Goal: Transaction & Acquisition: Book appointment/travel/reservation

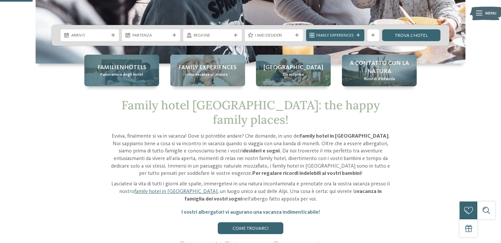
click at [112, 82] on div "Familienhotels Panoramica degli hotel" at bounding box center [121, 71] width 75 height 32
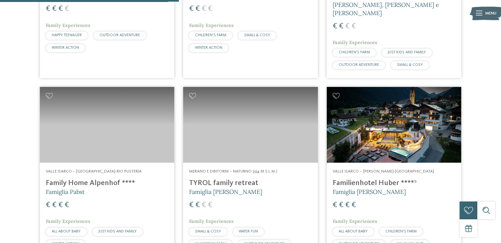
scroll to position [725, 0]
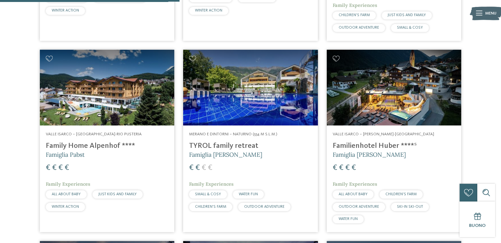
click at [383, 81] on img at bounding box center [394, 88] width 134 height 76
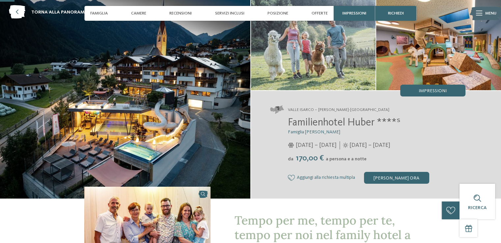
scroll to position [198, 0]
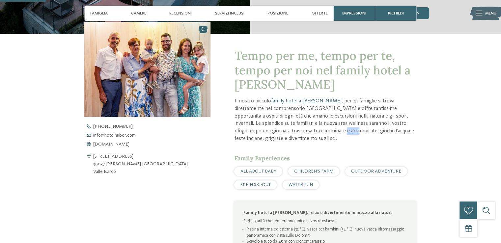
drag, startPoint x: 285, startPoint y: 129, endPoint x: 270, endPoint y: 128, distance: 14.9
click at [270, 128] on p "Il nostro piccolo family hotel a Valles , per 41 famiglie si trova direttamente…" at bounding box center [325, 119] width 182 height 45
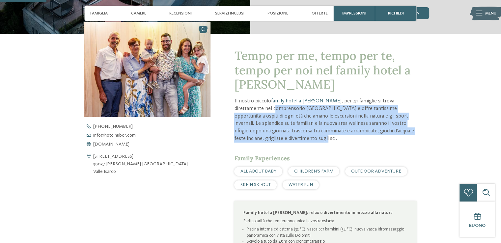
drag, startPoint x: 237, startPoint y: 107, endPoint x: 315, endPoint y: 136, distance: 82.9
click at [315, 136] on p "Il nostro piccolo family hotel a Valles , per 41 famiglie si trova direttamente…" at bounding box center [325, 119] width 182 height 45
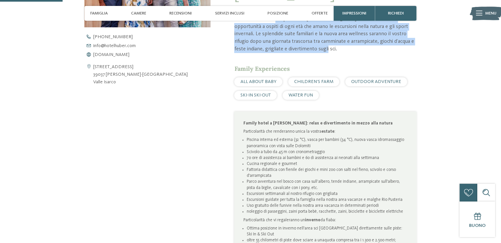
scroll to position [329, 0]
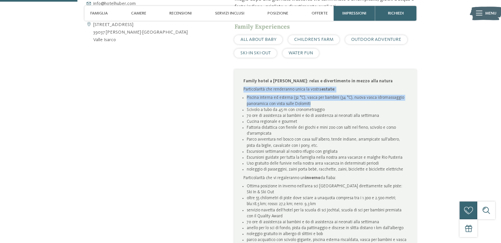
drag, startPoint x: 241, startPoint y: 90, endPoint x: 334, endPoint y: 102, distance: 93.3
click at [334, 102] on div "Family hotel a Valles: relax e divertimento in mezzo alla natura Particolarità …" at bounding box center [325, 166] width 182 height 195
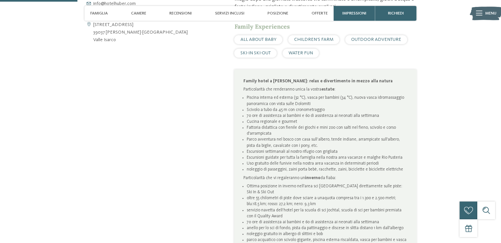
click at [331, 122] on li "Cucina regionale e gourmet" at bounding box center [327, 122] width 161 height 6
drag, startPoint x: 246, startPoint y: 112, endPoint x: 387, endPoint y: 174, distance: 154.8
click at [387, 174] on div "Family hotel a Valles: relax e divertimento in mezzo alla natura Particolarità …" at bounding box center [325, 166] width 164 height 177
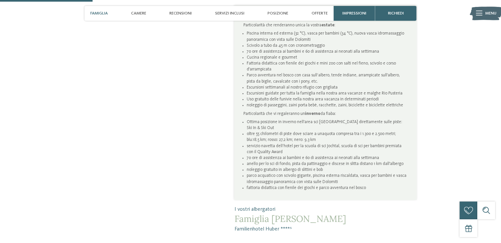
scroll to position [395, 0]
click at [384, 172] on li "parco acquatico con scivolo gigante, piscina esterna riscaldata, vasca per bamb…" at bounding box center [327, 177] width 161 height 12
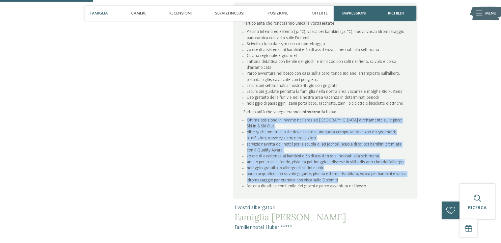
drag, startPoint x: 242, startPoint y: 119, endPoint x: 370, endPoint y: 180, distance: 142.0
click at [370, 180] on div "Family hotel a Valles: relax e divertimento in mezzo alla natura Particolarità …" at bounding box center [325, 101] width 182 height 195
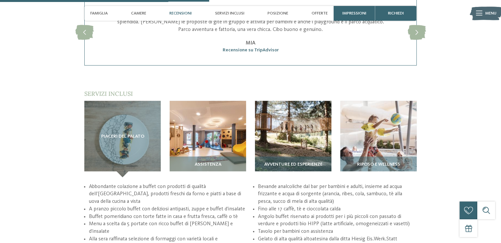
scroll to position [889, 0]
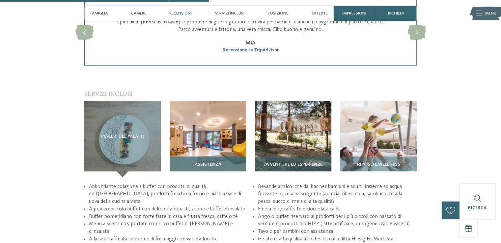
click at [211, 115] on img at bounding box center [208, 139] width 76 height 76
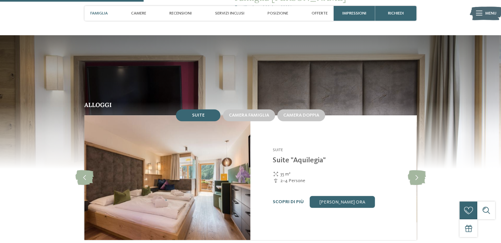
scroll to position [527, 0]
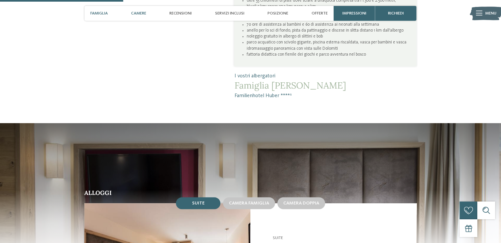
click at [141, 12] on span "Camere" at bounding box center [138, 13] width 15 height 5
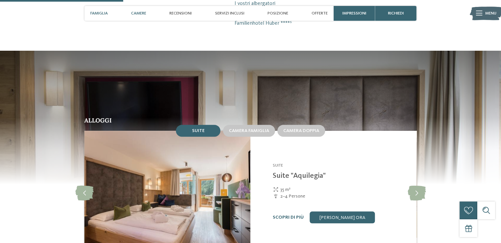
scroll to position [614, 0]
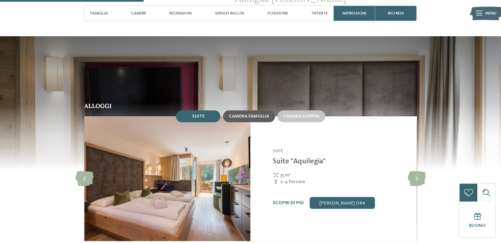
click at [262, 115] on span "Camera famiglia" at bounding box center [249, 116] width 40 height 5
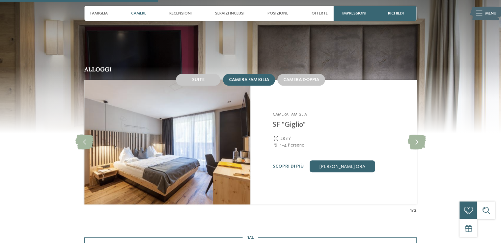
scroll to position [680, 0]
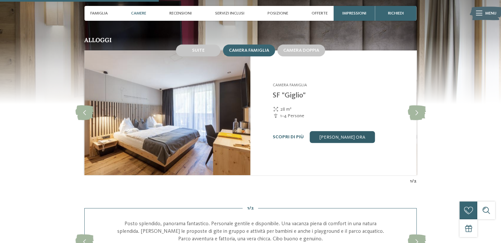
click at [338, 141] on link "[PERSON_NAME] ora" at bounding box center [342, 137] width 65 height 12
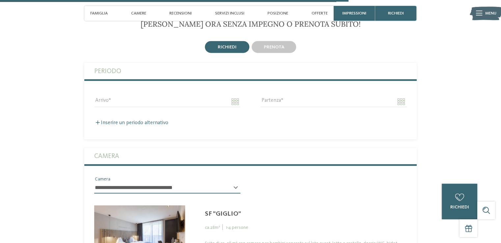
scroll to position [1559, 0]
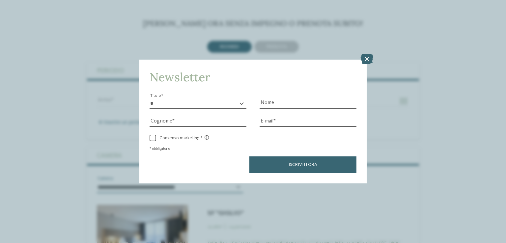
click at [201, 101] on select "* ****** ******* ******** ******" at bounding box center [198, 103] width 97 height 10
select select "*"
click at [150, 98] on select "* ****** ******* ******** ******" at bounding box center [198, 103] width 97 height 10
click at [370, 57] on icon at bounding box center [366, 59] width 13 height 11
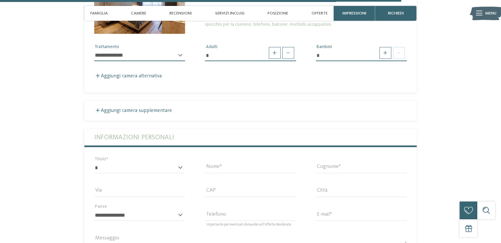
scroll to position [1790, 0]
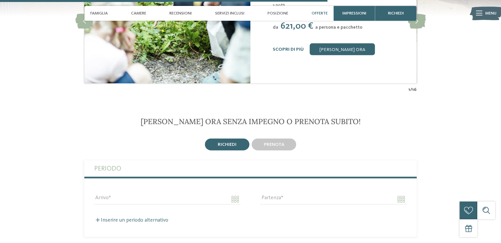
click at [317, 13] on span "Offerte" at bounding box center [320, 13] width 16 height 5
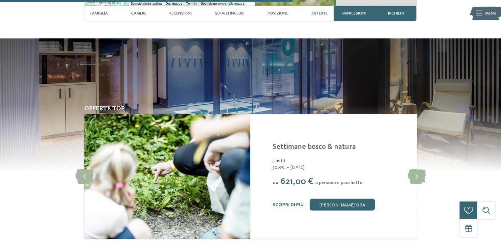
scroll to position [1305, 0]
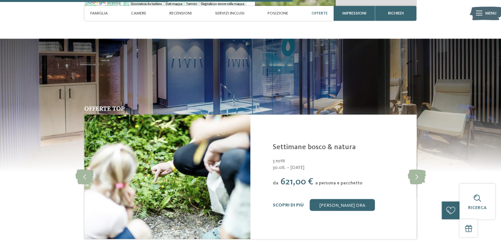
click at [325, 13] on span "Offerte" at bounding box center [320, 13] width 16 height 5
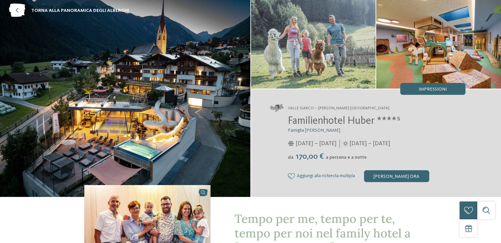
scroll to position [0, 0]
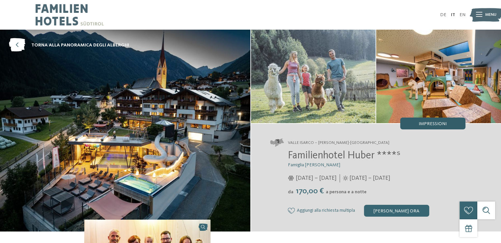
click at [425, 126] on div "Impressioni" at bounding box center [432, 124] width 65 height 12
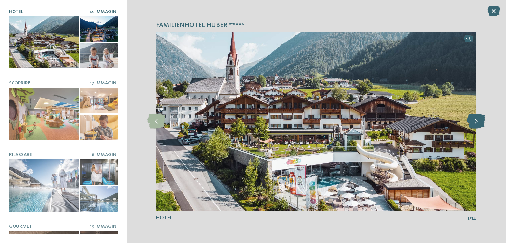
click at [475, 125] on icon at bounding box center [476, 121] width 18 height 15
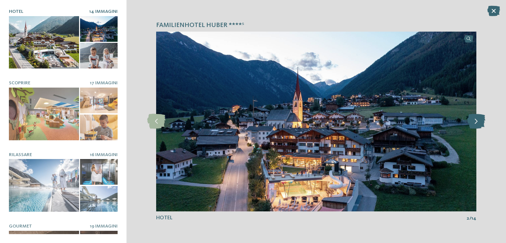
click at [475, 125] on icon at bounding box center [476, 121] width 18 height 15
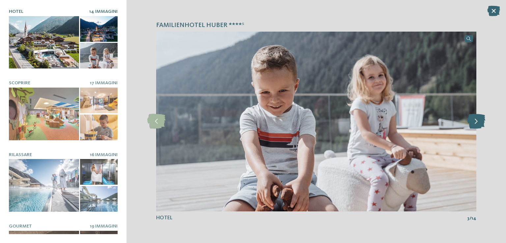
click at [475, 125] on icon at bounding box center [476, 121] width 18 height 15
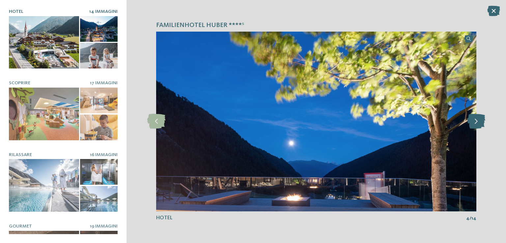
click at [475, 125] on icon at bounding box center [476, 121] width 18 height 15
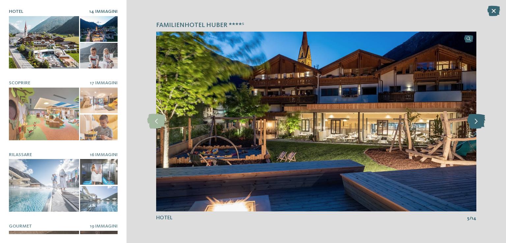
click at [475, 125] on icon at bounding box center [476, 121] width 18 height 15
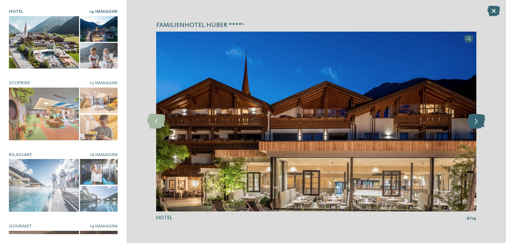
click at [475, 125] on icon at bounding box center [476, 121] width 18 height 15
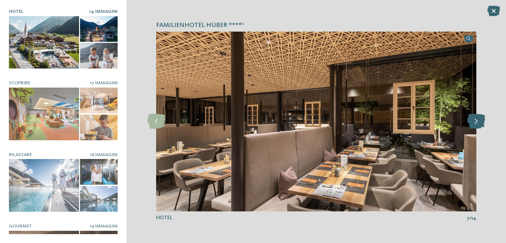
click at [475, 125] on icon at bounding box center [476, 121] width 18 height 15
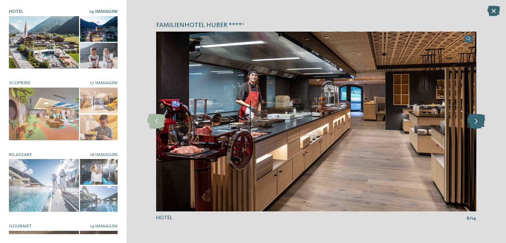
click at [475, 125] on icon at bounding box center [476, 121] width 18 height 15
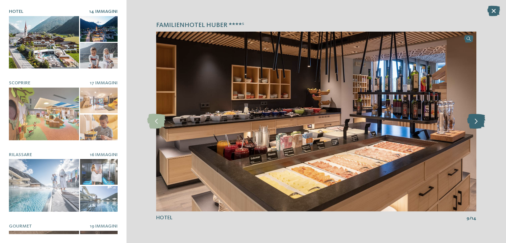
click at [475, 125] on icon at bounding box center [476, 121] width 18 height 15
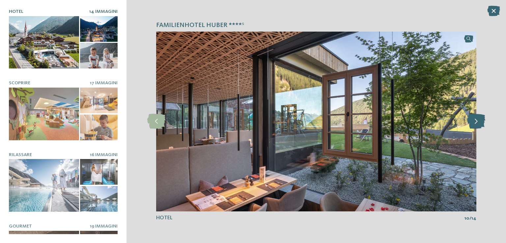
click at [475, 125] on icon at bounding box center [476, 121] width 18 height 15
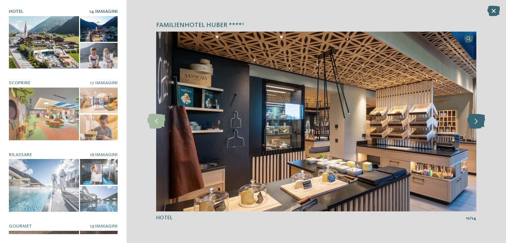
click at [475, 125] on icon at bounding box center [476, 121] width 18 height 15
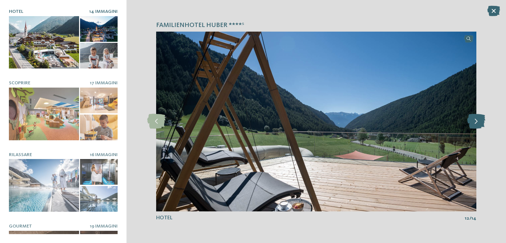
click at [475, 125] on icon at bounding box center [476, 121] width 18 height 15
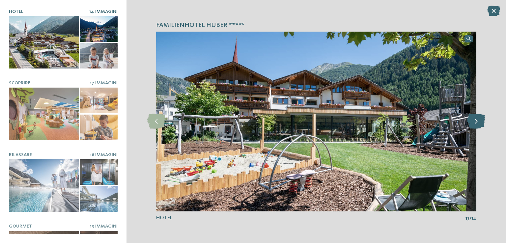
click at [475, 125] on icon at bounding box center [476, 121] width 18 height 15
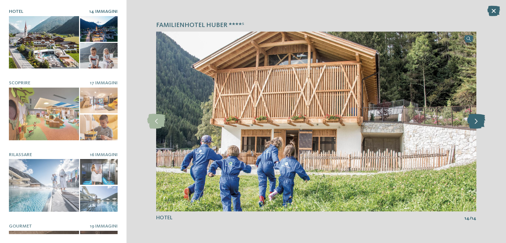
click at [475, 125] on icon at bounding box center [476, 121] width 18 height 15
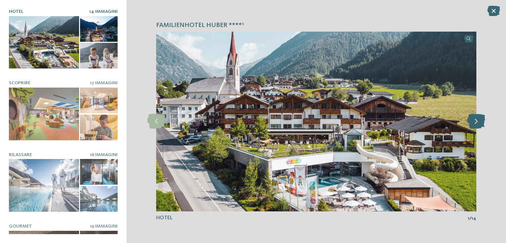
click at [475, 125] on icon at bounding box center [476, 121] width 18 height 15
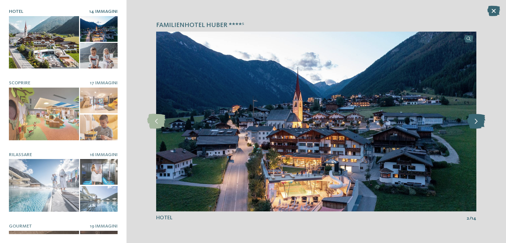
click at [475, 125] on icon at bounding box center [476, 121] width 18 height 15
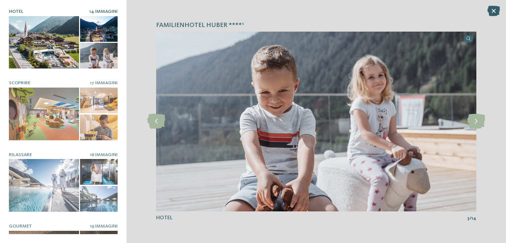
click at [493, 14] on icon at bounding box center [493, 11] width 13 height 11
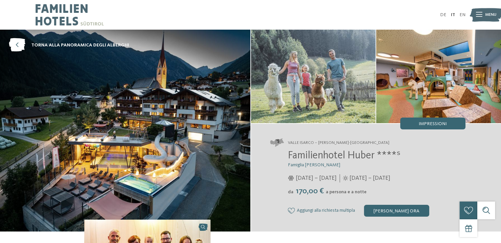
click at [58, 21] on img at bounding box center [70, 15] width 68 height 30
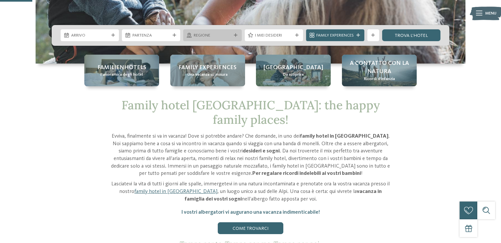
click at [228, 37] on span "Regione" at bounding box center [213, 36] width 38 height 6
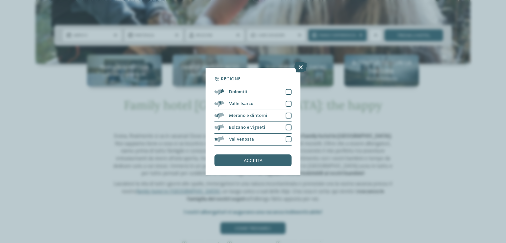
click at [297, 68] on icon at bounding box center [300, 67] width 13 height 11
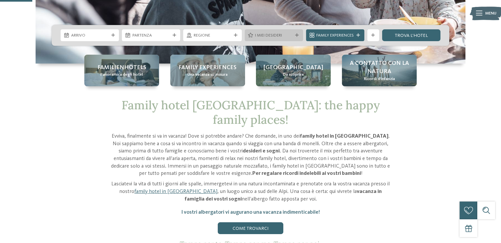
click at [295, 35] on icon at bounding box center [297, 36] width 4 height 4
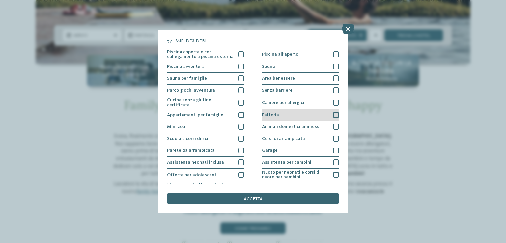
click at [332, 110] on div "Fattoria" at bounding box center [300, 115] width 77 height 12
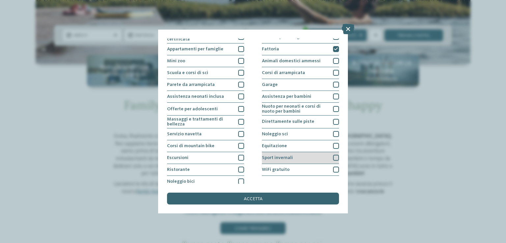
scroll to position [68, 0]
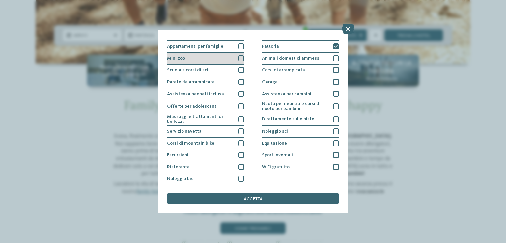
click at [241, 58] on div at bounding box center [241, 58] width 6 height 6
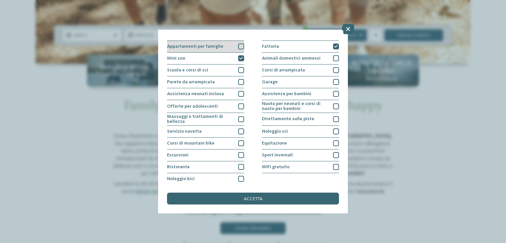
scroll to position [36, 0]
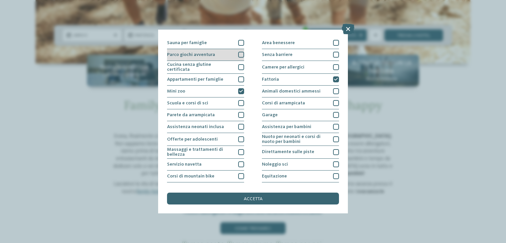
click at [240, 54] on div at bounding box center [241, 55] width 6 height 6
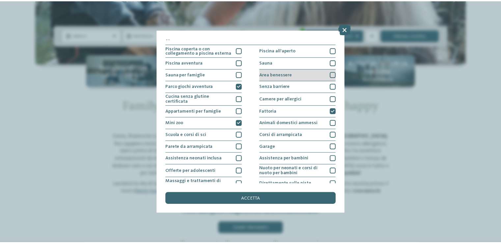
scroll to position [3, 0]
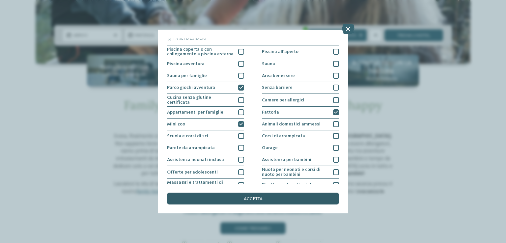
click at [270, 195] on div "accetta" at bounding box center [253, 199] width 172 height 12
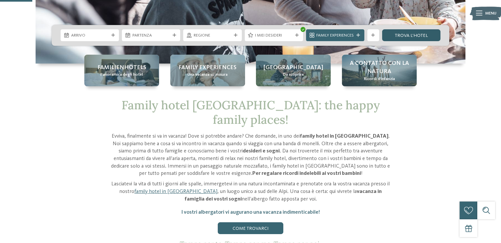
click at [417, 36] on link "trova l’hotel" at bounding box center [411, 35] width 58 height 12
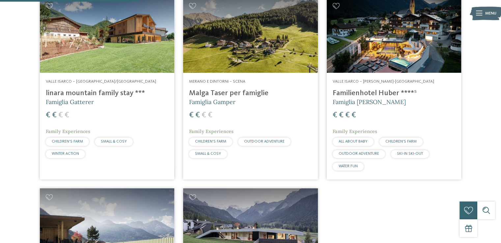
scroll to position [322, 0]
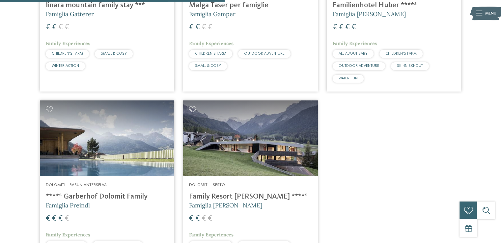
click at [229, 136] on img at bounding box center [250, 138] width 134 height 76
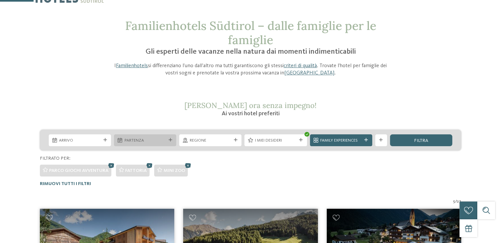
scroll to position [0, 0]
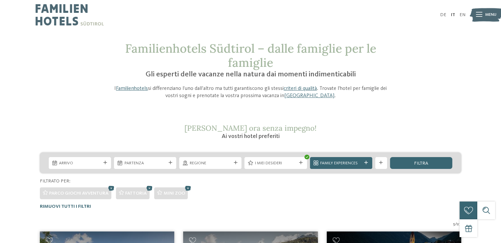
click at [73, 16] on img at bounding box center [70, 15] width 68 height 30
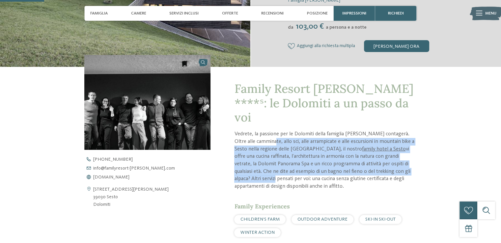
drag, startPoint x: 261, startPoint y: 128, endPoint x: 405, endPoint y: 158, distance: 147.6
click at [405, 158] on p "Vedrete, la passione per le Dolomiti della famiglia [PERSON_NAME] contagerà. Ol…" at bounding box center [325, 160] width 182 height 60
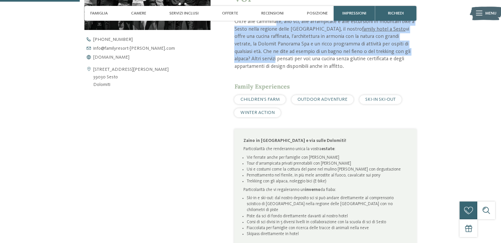
scroll to position [296, 0]
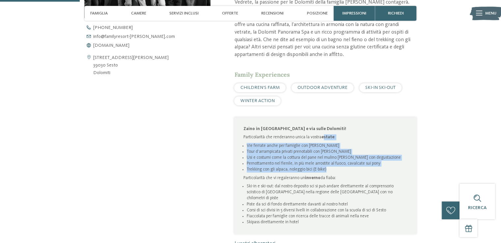
drag, startPoint x: 322, startPoint y: 125, endPoint x: 327, endPoint y: 156, distance: 30.6
click at [327, 156] on div "Zaino in [GEOGRAPHIC_DATA] e via sulle Dolomiti! Particolarità che renderanno u…" at bounding box center [325, 175] width 164 height 99
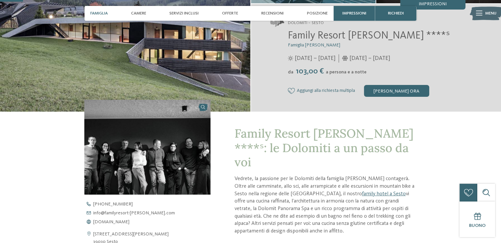
scroll to position [132, 0]
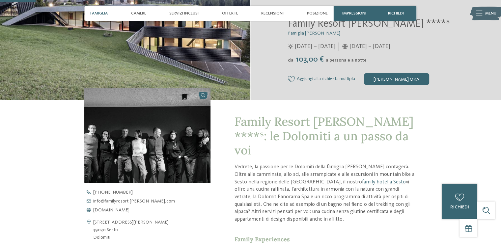
click at [104, 13] on span "Famiglia" at bounding box center [98, 13] width 17 height 5
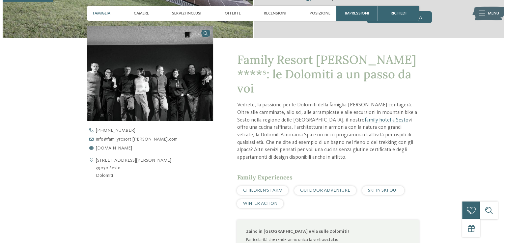
scroll to position [195, 0]
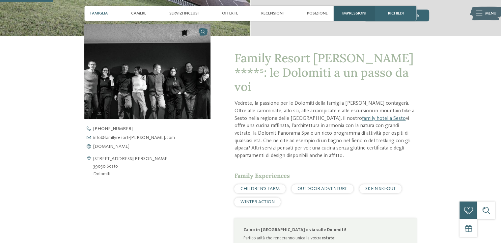
click at [359, 12] on span "Impressioni" at bounding box center [354, 13] width 24 height 5
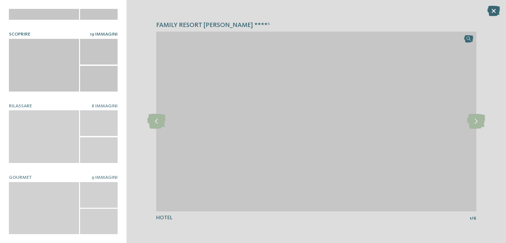
scroll to position [112, 0]
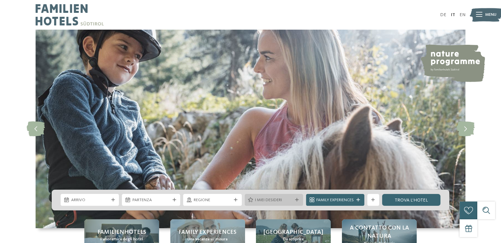
click at [301, 202] on div "I miei desideri" at bounding box center [274, 200] width 58 height 12
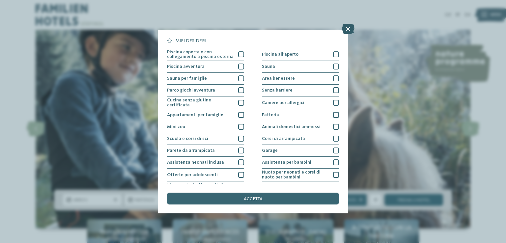
click at [345, 27] on icon at bounding box center [348, 29] width 13 height 11
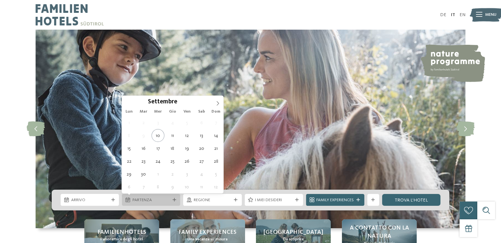
click at [169, 203] on div "Partenza" at bounding box center [151, 200] width 58 height 12
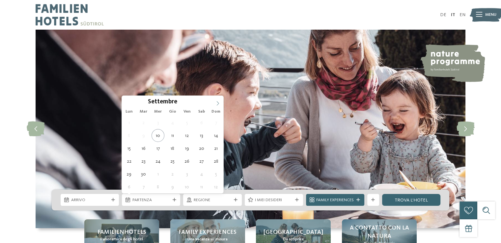
click at [220, 101] on icon at bounding box center [217, 103] width 5 height 5
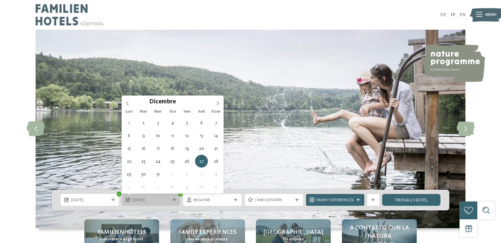
click at [162, 201] on span "27.12.2025" at bounding box center [151, 200] width 38 height 6
type div "31.12.2025"
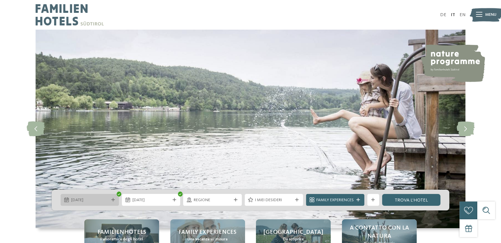
click at [113, 199] on icon at bounding box center [113, 200] width 4 height 4
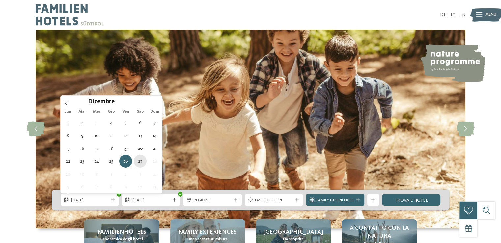
type div "27.12.2025"
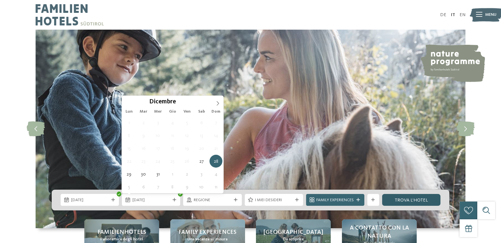
click at [405, 200] on link "trova l’hotel" at bounding box center [411, 200] width 58 height 12
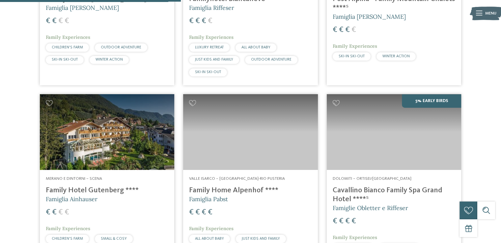
scroll to position [586, 0]
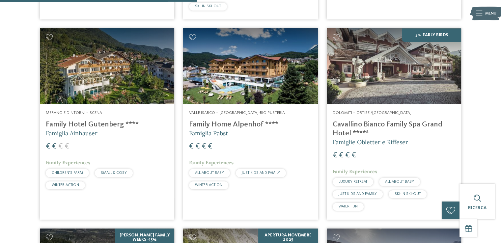
click at [264, 88] on img at bounding box center [250, 66] width 134 height 76
click at [382, 73] on img at bounding box center [394, 66] width 134 height 76
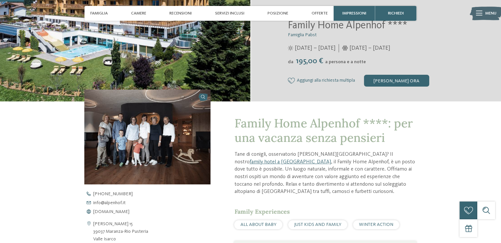
scroll to position [198, 0]
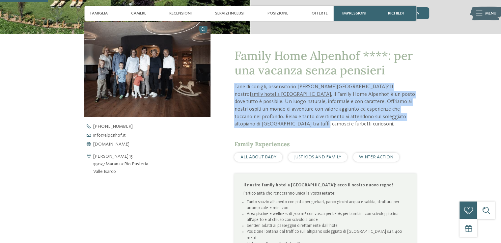
drag, startPoint x: 232, startPoint y: 84, endPoint x: 404, endPoint y: 116, distance: 174.9
click at [416, 116] on div "Family Home Alpenhof ****: per una vacanza senza pensieri Tane di conigli, osse…" at bounding box center [313, 188] width 206 height 308
click at [369, 119] on p "Tane di conigli, osservatorio [PERSON_NAME][GEOGRAPHIC_DATA]? Il nostro family …" at bounding box center [325, 105] width 182 height 45
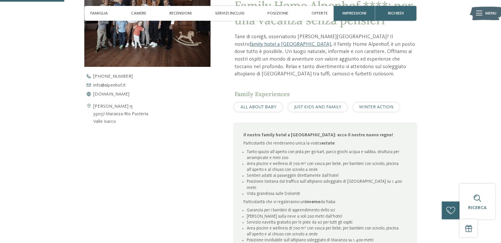
scroll to position [263, 0]
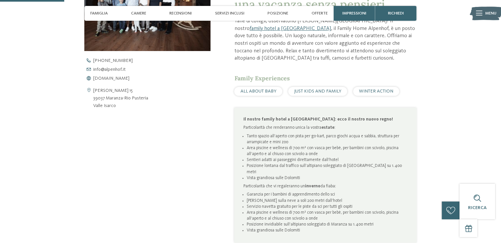
click at [316, 138] on li "Tanto spazio all’aperto con pista per go-kart, parco giochi acqua e sabbia, str…" at bounding box center [327, 139] width 161 height 12
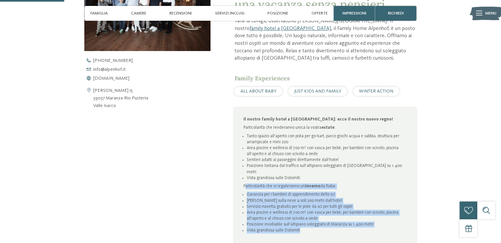
drag, startPoint x: 245, startPoint y: 179, endPoint x: 352, endPoint y: 222, distance: 115.1
click at [352, 222] on div "Il nostro family hotel a [GEOGRAPHIC_DATA]: ecco il nostro nuovo regno! Partico…" at bounding box center [325, 175] width 164 height 117
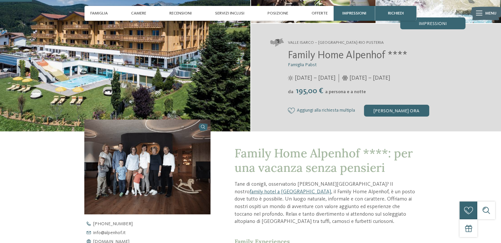
scroll to position [165, 0]
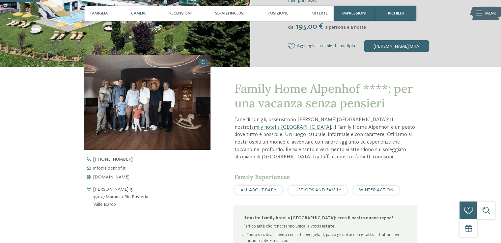
click at [138, 15] on span "Camere" at bounding box center [138, 13] width 15 height 5
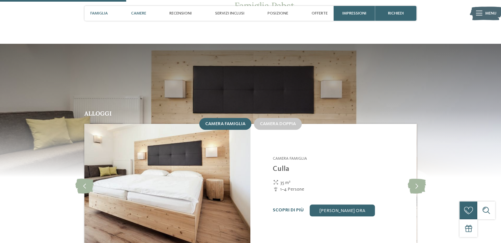
scroll to position [520, 0]
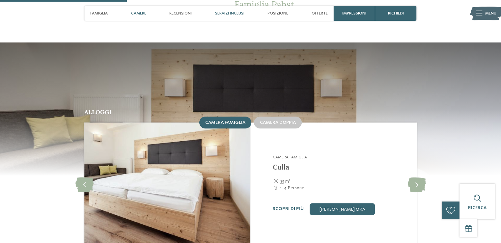
click at [234, 12] on span "Servizi inclusi" at bounding box center [229, 13] width 29 height 5
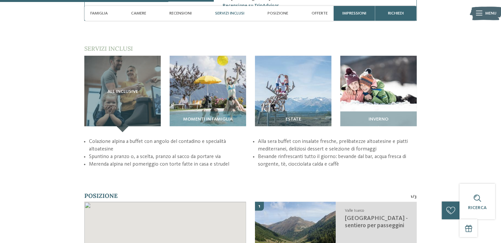
scroll to position [887, 0]
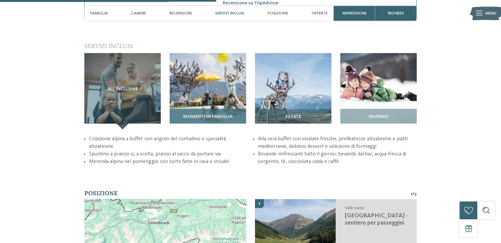
click at [214, 83] on img at bounding box center [208, 91] width 76 height 76
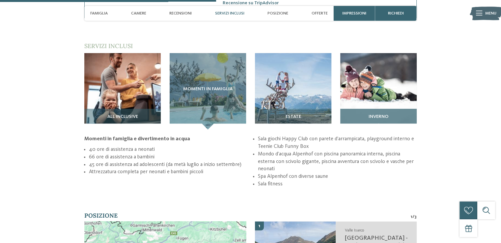
click at [374, 97] on img at bounding box center [378, 91] width 76 height 76
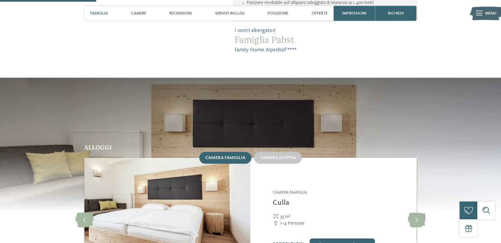
scroll to position [393, 0]
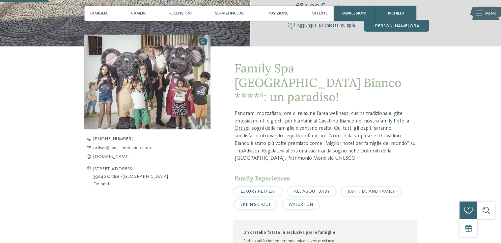
scroll to position [296, 0]
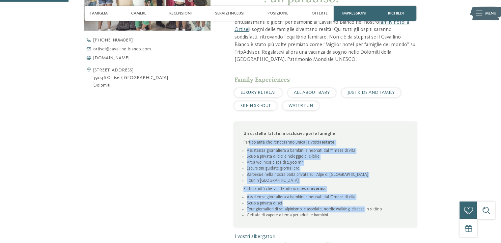
drag, startPoint x: 249, startPoint y: 144, endPoint x: 363, endPoint y: 210, distance: 131.4
click at [363, 210] on div "Un castello fatato in esclusiva per le famiglie Particolarità che renderanno un…" at bounding box center [325, 174] width 164 height 87
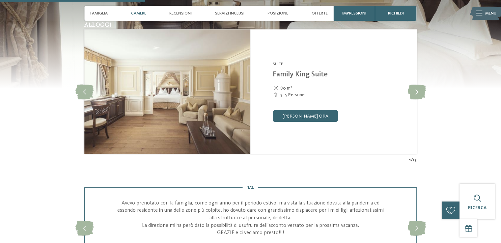
scroll to position [626, 0]
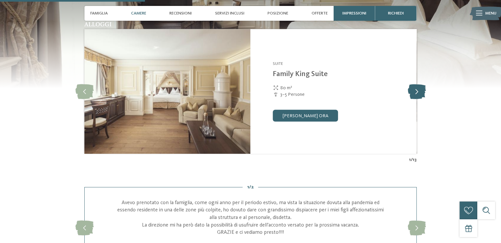
click at [411, 94] on icon at bounding box center [416, 91] width 18 height 15
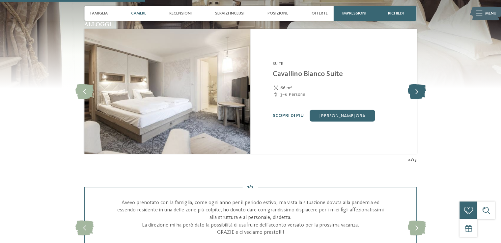
click at [411, 94] on icon at bounding box center [416, 91] width 18 height 15
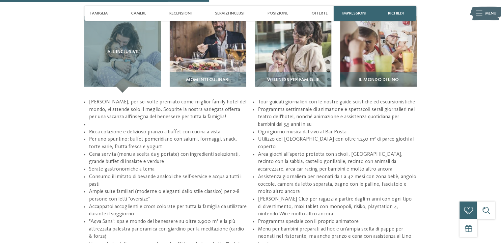
scroll to position [922, 0]
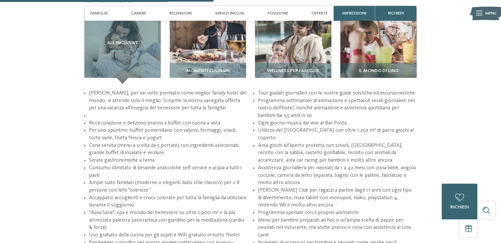
drag, startPoint x: 90, startPoint y: 92, endPoint x: 242, endPoint y: 108, distance: 153.1
click at [242, 108] on section "Servizi inclusi / All inclusive Momenti culinari" at bounding box center [250, 125] width 403 height 258
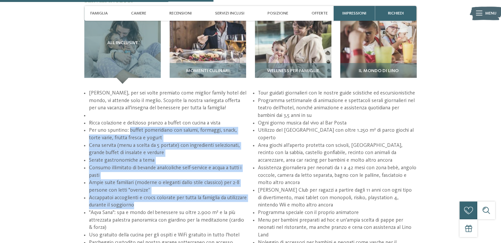
drag, startPoint x: 128, startPoint y: 132, endPoint x: 195, endPoint y: 209, distance: 101.6
click at [195, 209] on ul "Al Cavallino Bianco, per sei volte premiato come miglior family hotel del mondo…" at bounding box center [250, 172] width 332 height 164
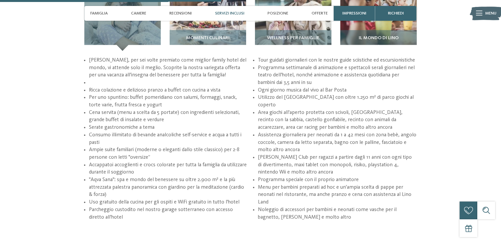
click at [100, 85] on p at bounding box center [168, 83] width 159 height 8
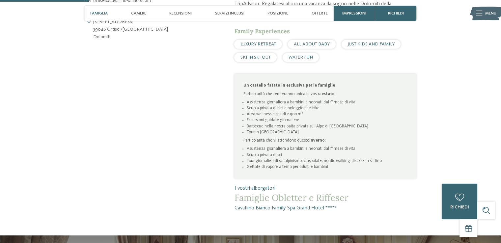
scroll to position [329, 0]
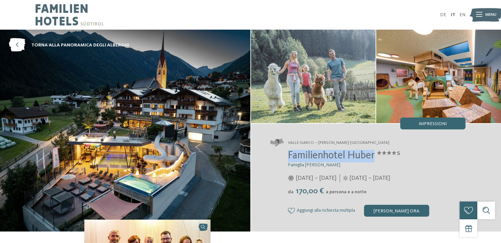
drag, startPoint x: 285, startPoint y: 154, endPoint x: 374, endPoint y: 154, distance: 89.9
click at [374, 154] on div "Familienhotel [PERSON_NAME] ****ˢ Famiglia [PERSON_NAME] [DATE] – [DATE] da" at bounding box center [367, 183] width 195 height 67
copy span "Familienhotel [PERSON_NAME]"
click at [67, 7] on img at bounding box center [70, 15] width 68 height 30
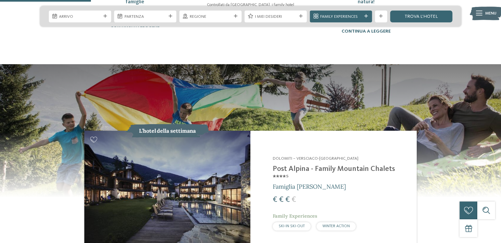
scroll to position [560, 0]
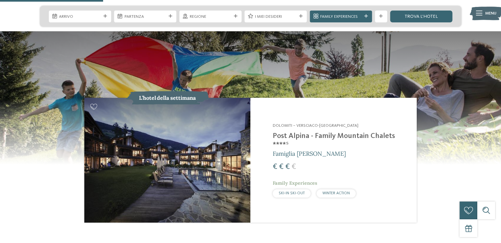
click at [159, 138] on img at bounding box center [167, 160] width 166 height 124
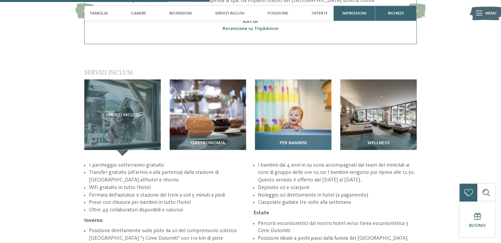
scroll to position [790, 0]
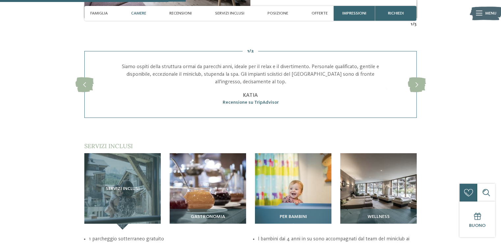
click at [307, 179] on img at bounding box center [293, 191] width 76 height 76
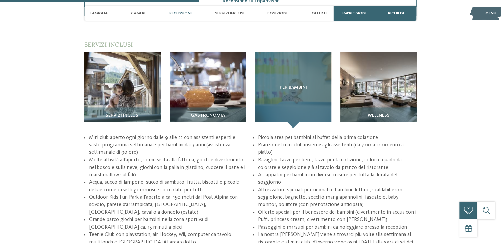
scroll to position [922, 0]
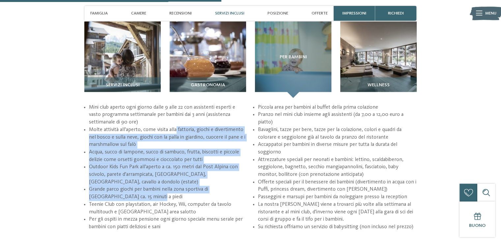
drag, startPoint x: 177, startPoint y: 110, endPoint x: 226, endPoint y: 181, distance: 85.7
click at [226, 181] on ul "Mini club aperto ogni giorno dalle 9 alle 22 con assistenti esperti e vasto pro…" at bounding box center [250, 167] width 332 height 127
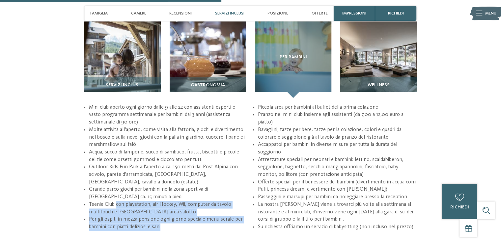
drag, startPoint x: 116, startPoint y: 185, endPoint x: 188, endPoint y: 205, distance: 75.3
click at [188, 205] on ul "Mini club aperto ogni giorno dalle 9 alle 22 con assistenti esperti e vasto pro…" at bounding box center [250, 167] width 332 height 127
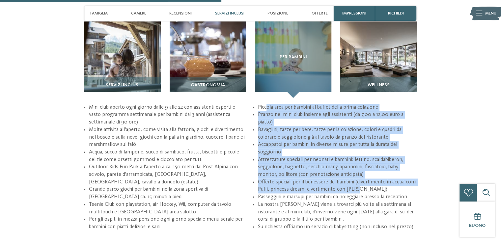
drag, startPoint x: 266, startPoint y: 86, endPoint x: 390, endPoint y: 173, distance: 150.8
click at [390, 173] on ul "Mini club aperto ogni giorno dalle 9 alle 22 con assistenti esperti e vasto pro…" at bounding box center [250, 167] width 332 height 127
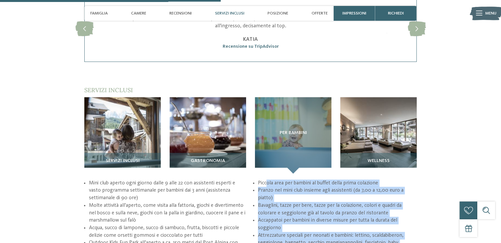
scroll to position [692, 0]
